Goal: Task Accomplishment & Management: Complete application form

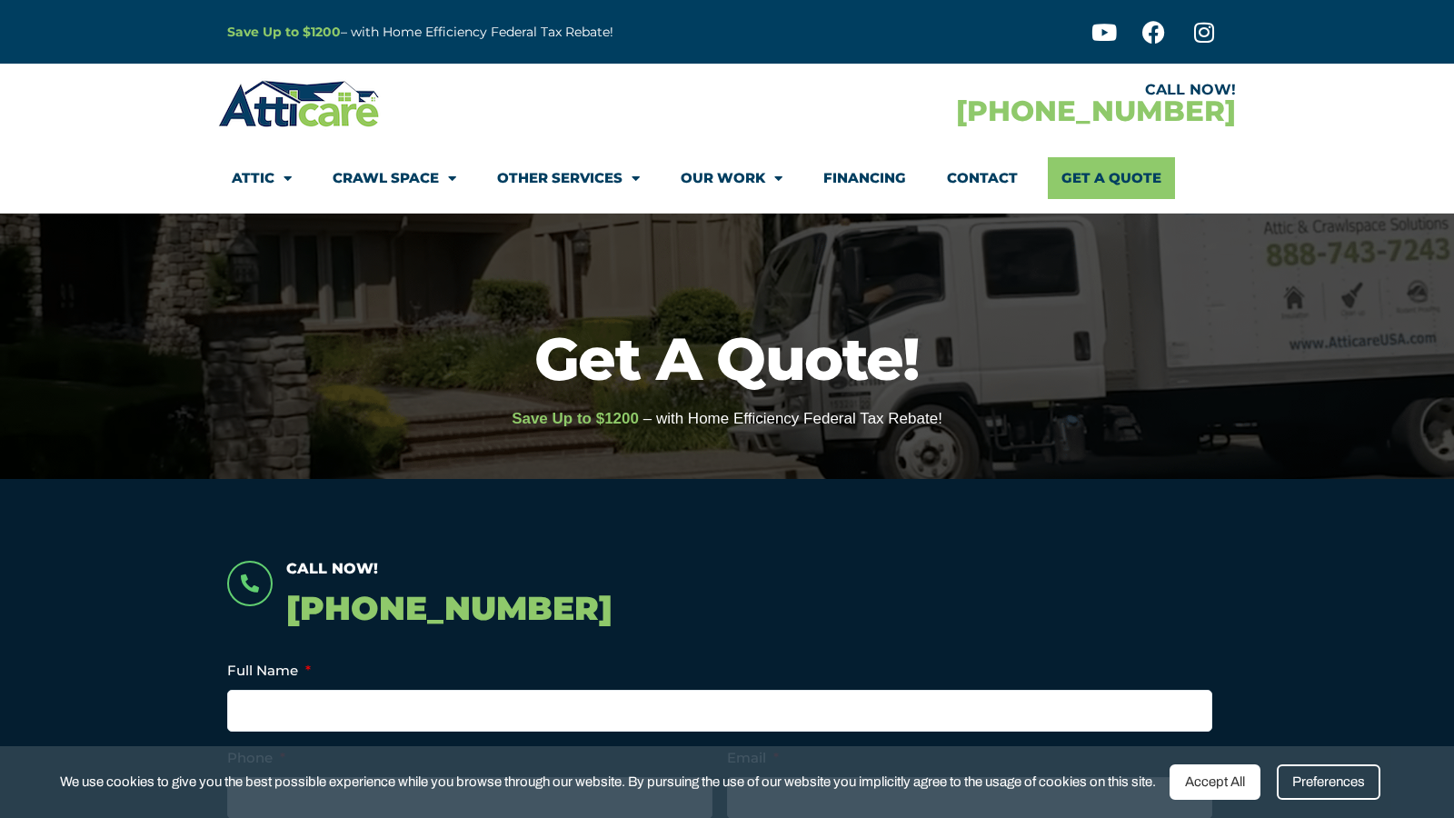
scroll to position [419, 0]
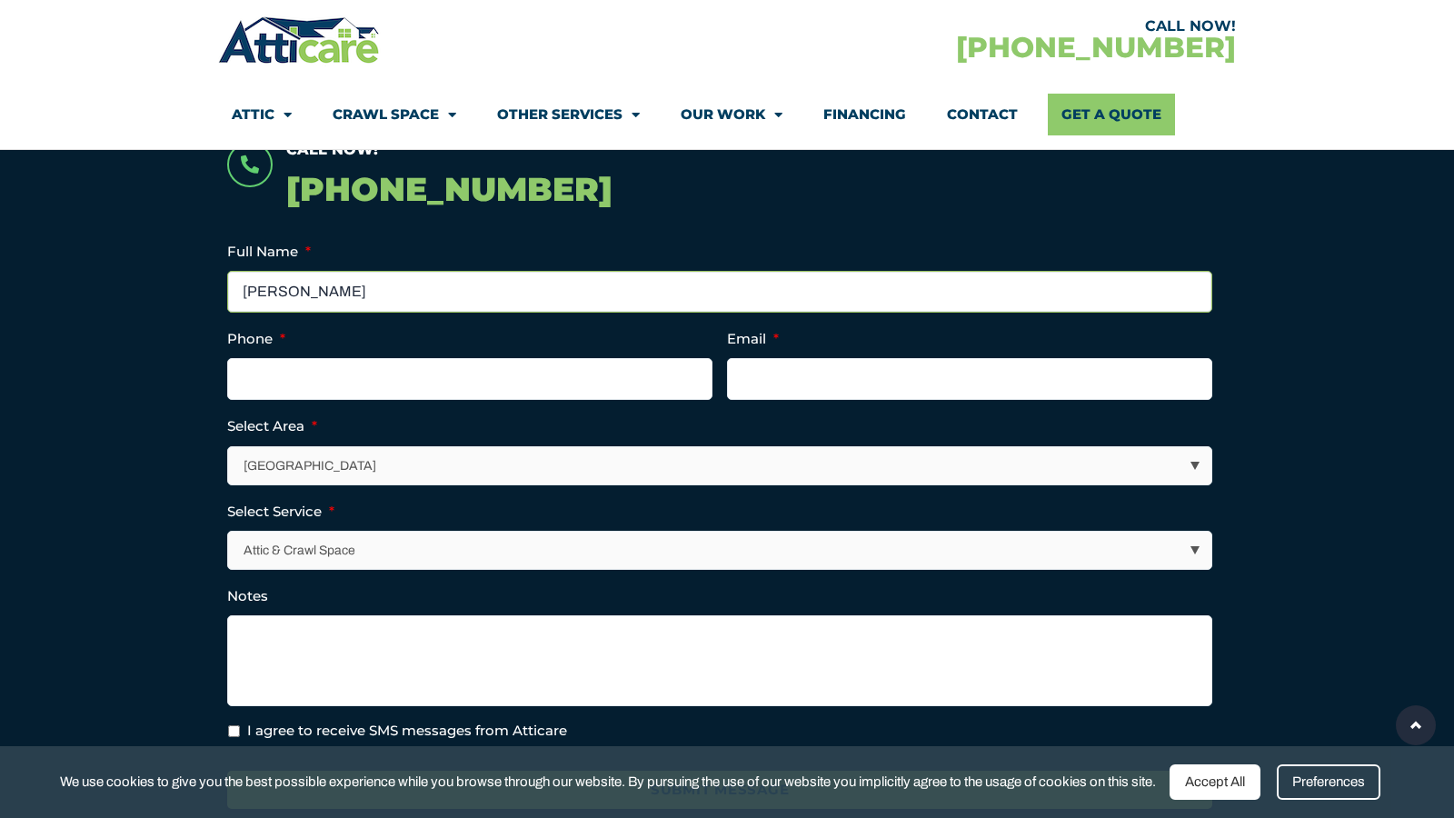
type input "[PERSON_NAME]"
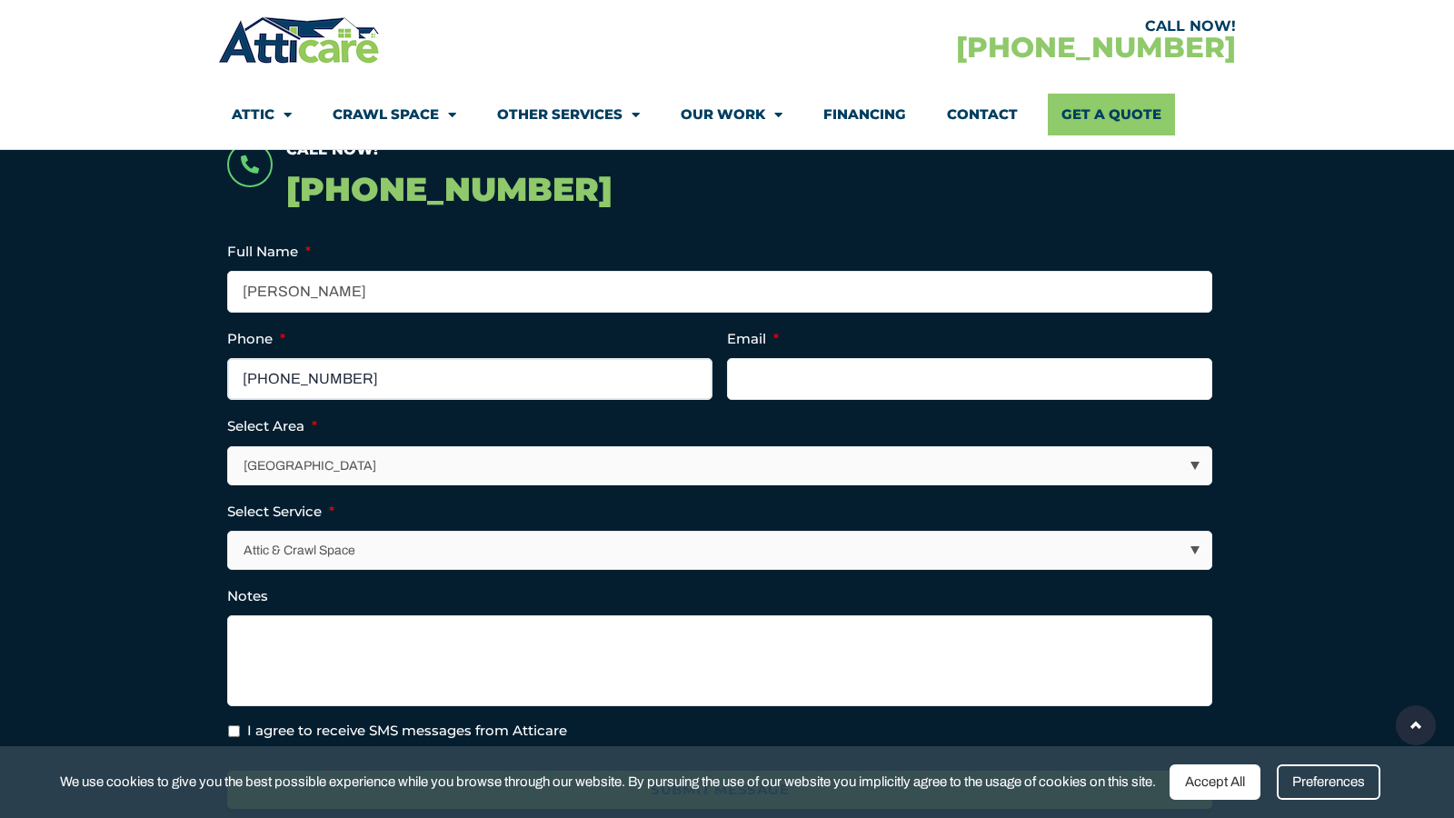
type input "[PHONE_NUMBER]"
type input "[PERSON_NAME][EMAIL_ADDRESS][DOMAIN_NAME]"
select select "Other Areas"
select select "Other Services"
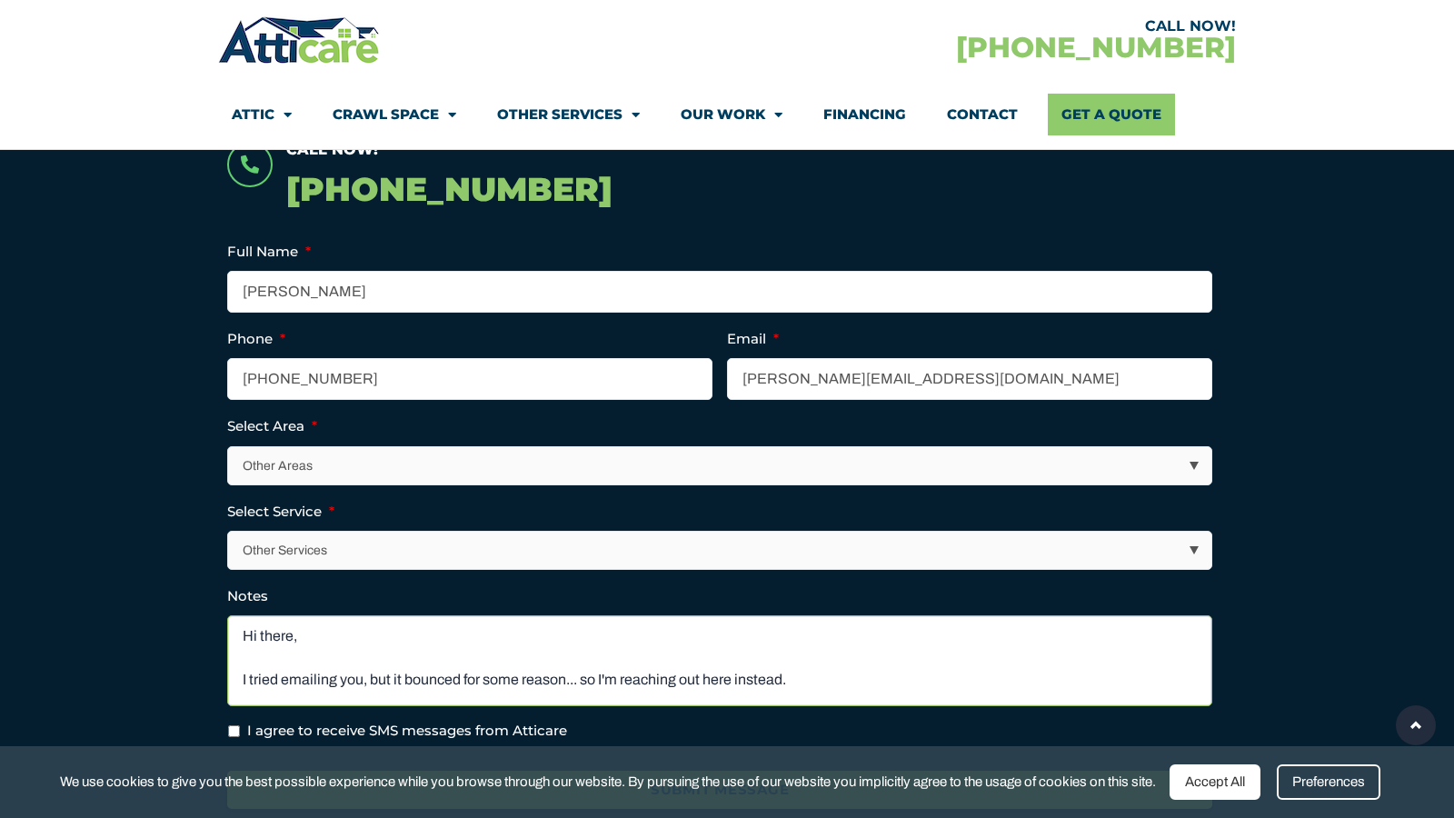
scroll to position [114, 0]
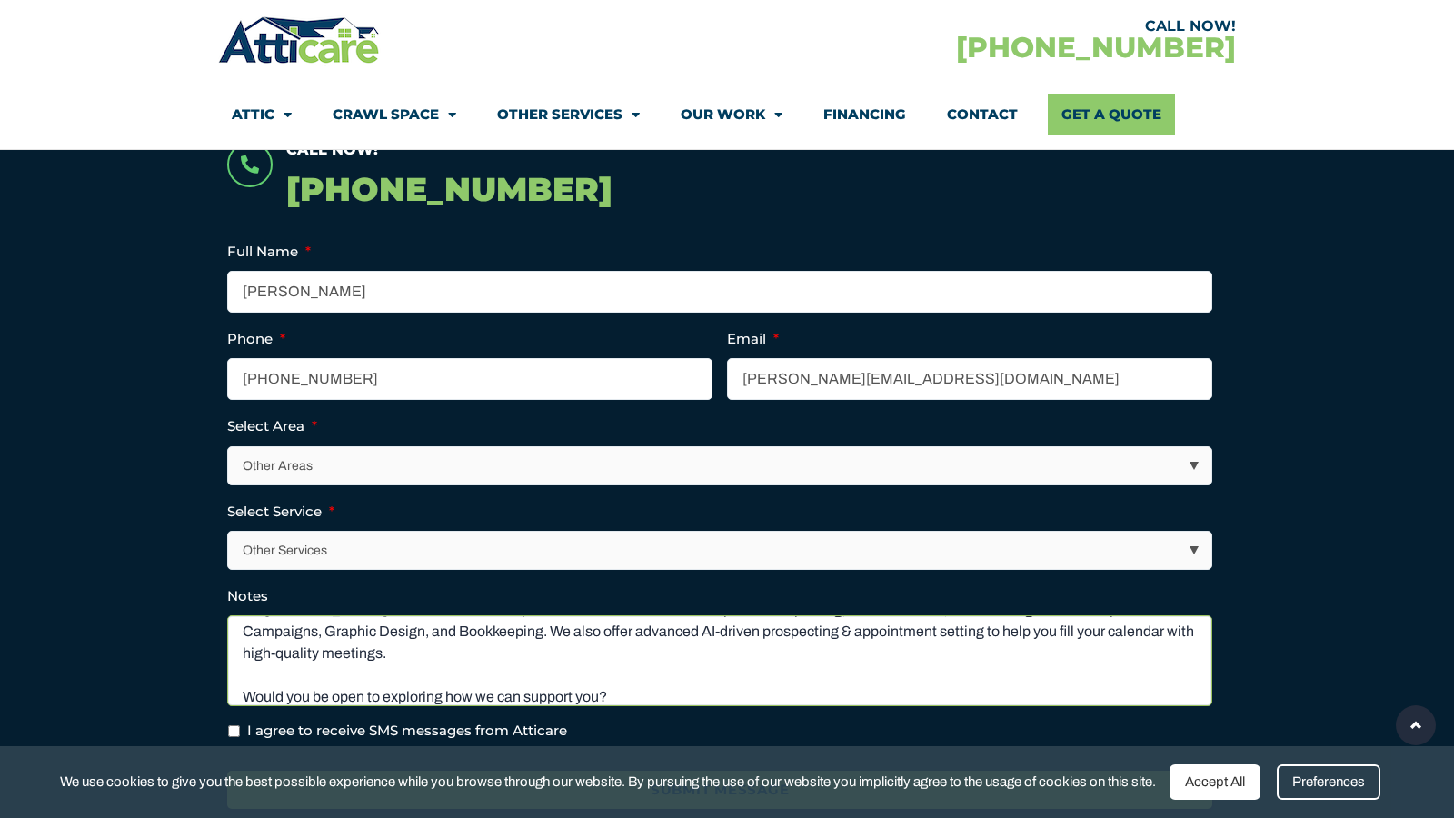
type textarea "Hi there, I tried emailing you, but it bounced for some reason... so I'm reachi…"
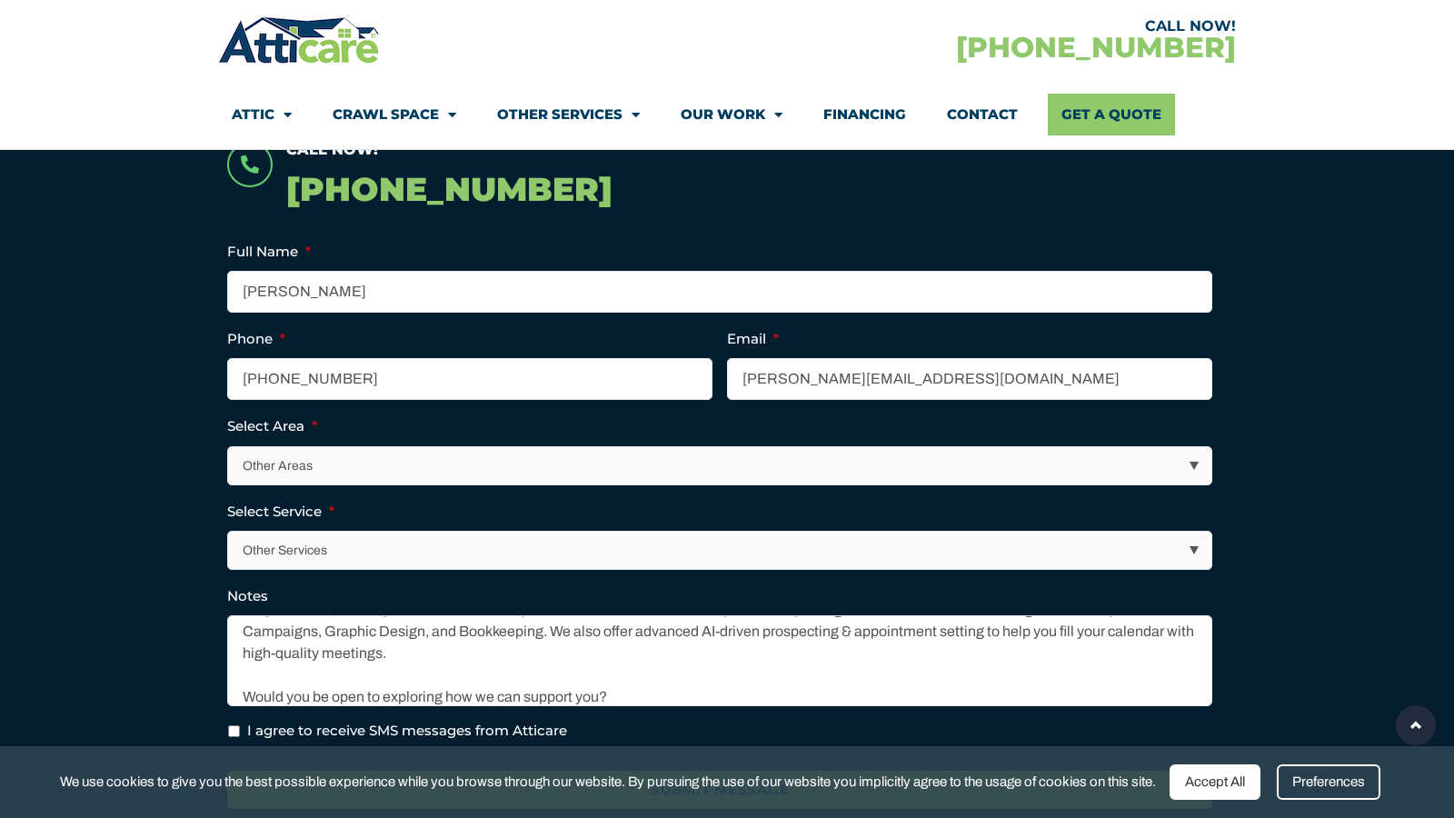
click at [234, 731] on input "I agree to receive SMS messages from Atticare" at bounding box center [234, 731] width 12 height 12
checkbox input "true"
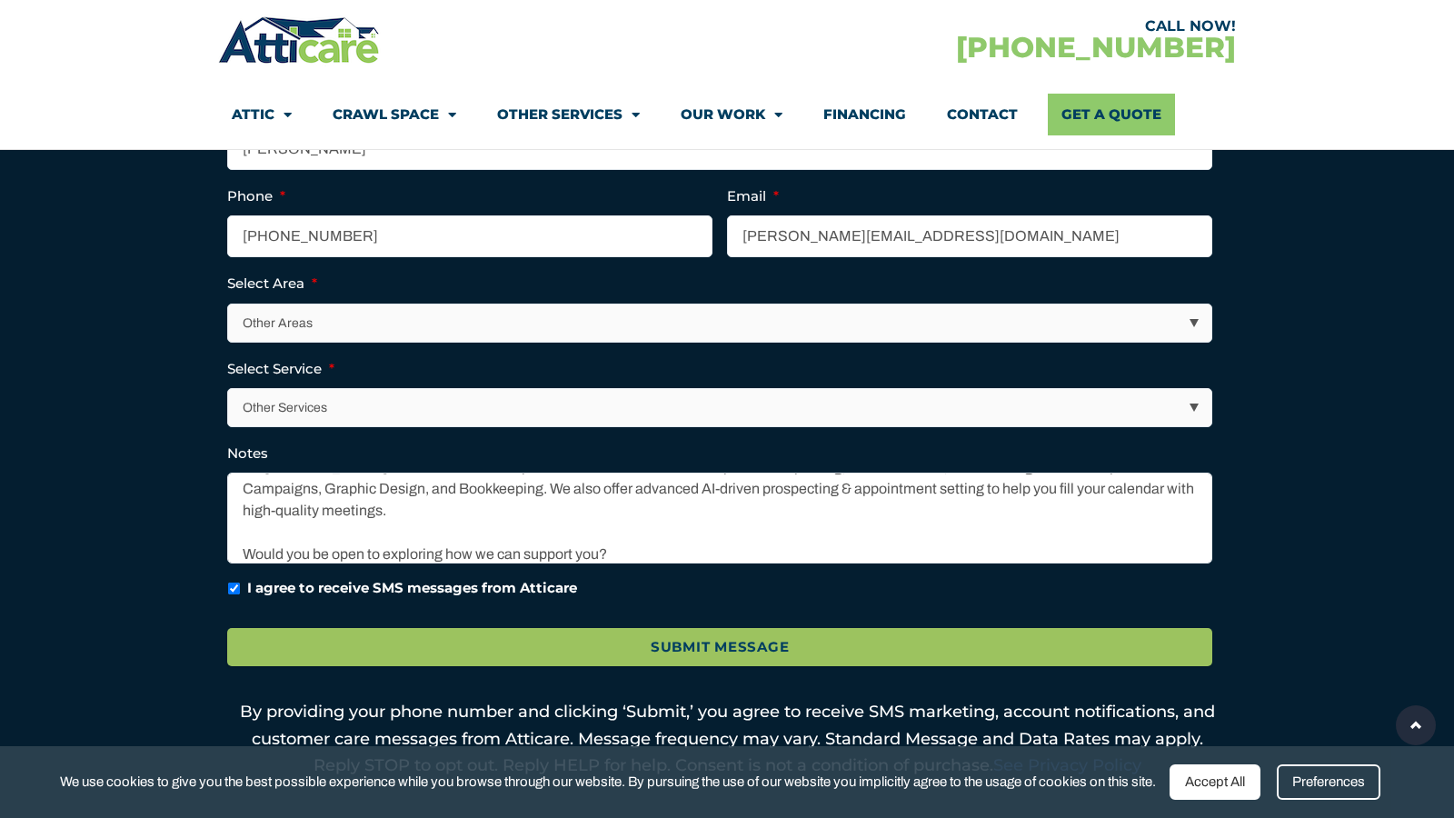
scroll to position [800, 0]
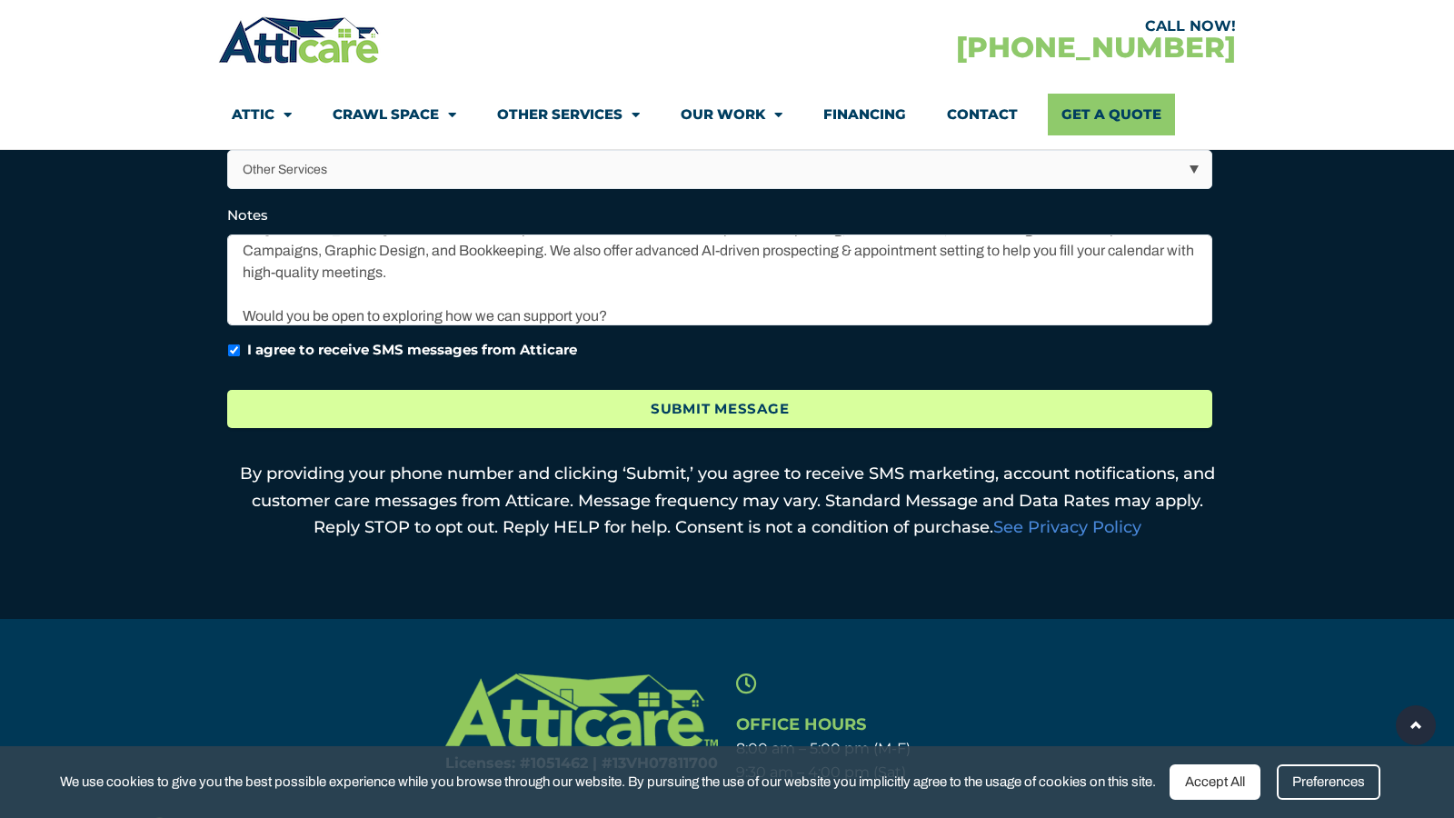
click at [699, 408] on input "Submit Message" at bounding box center [719, 409] width 985 height 39
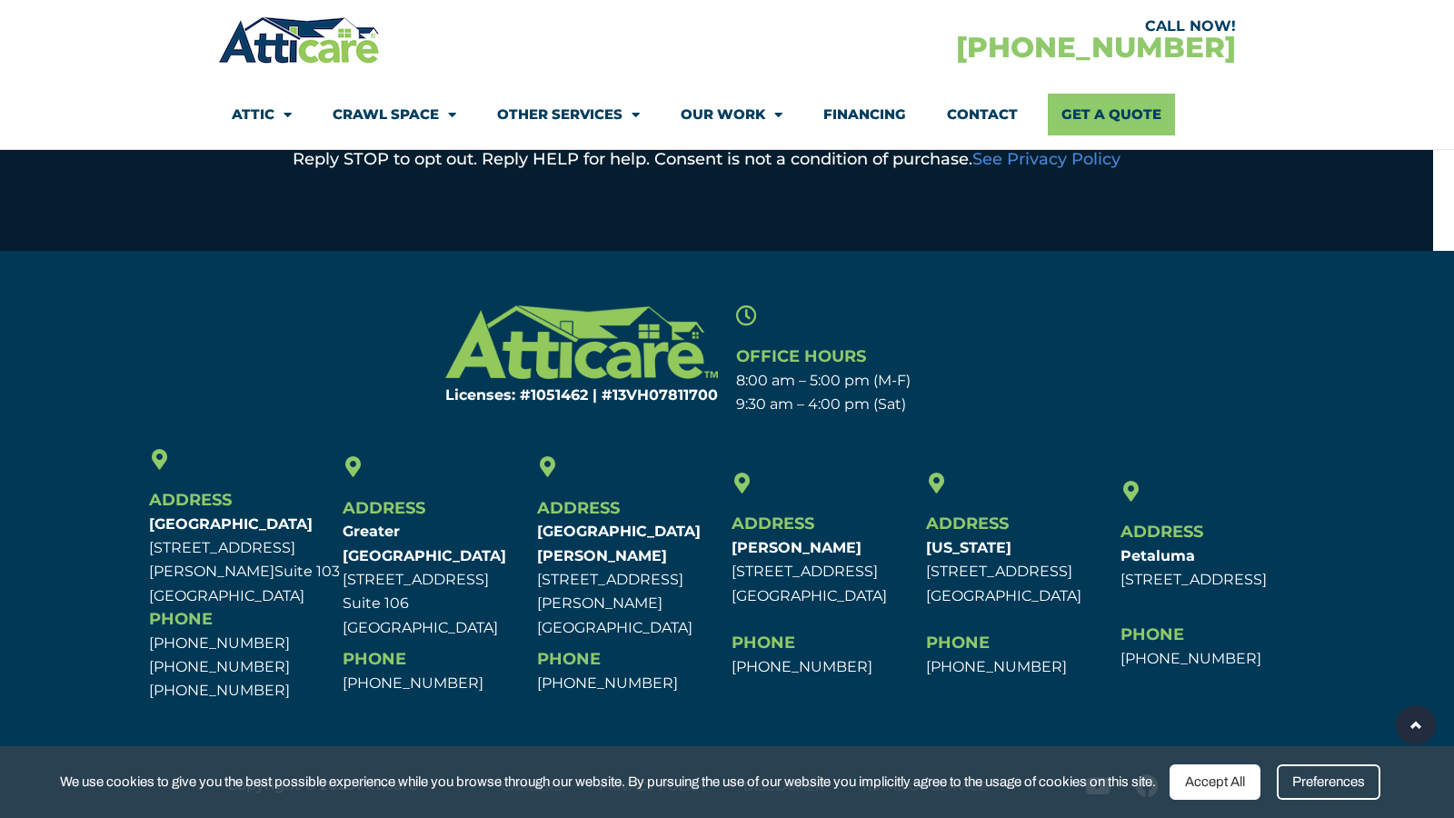
scroll to position [0, 0]
